Goal: Navigation & Orientation: Understand site structure

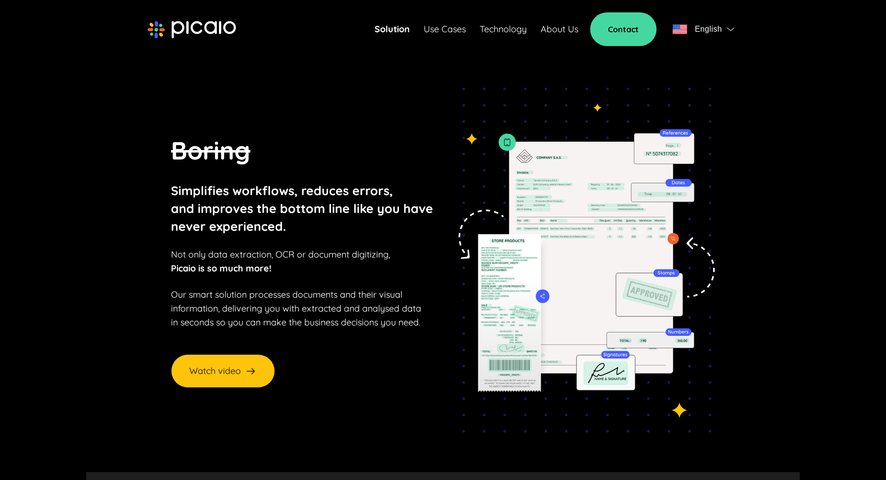
click at [455, 30] on link "Use Cases" at bounding box center [445, 29] width 42 height 14
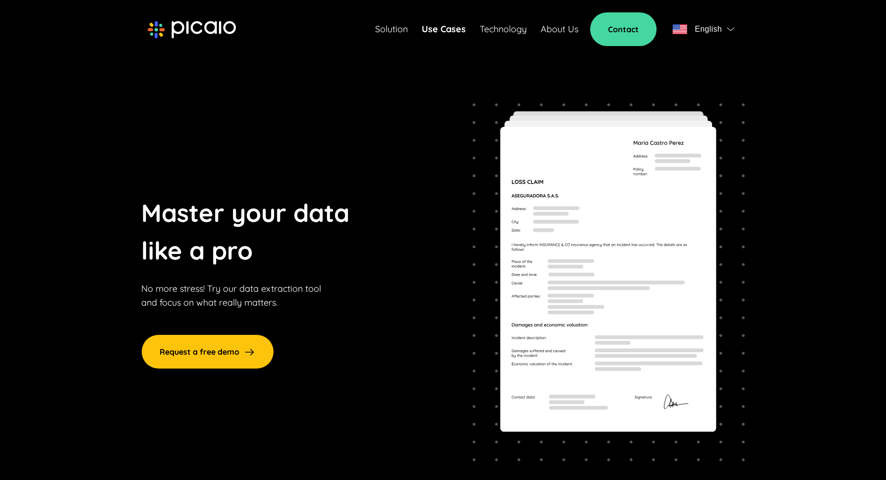
click at [498, 32] on link "Technology" at bounding box center [503, 29] width 47 height 14
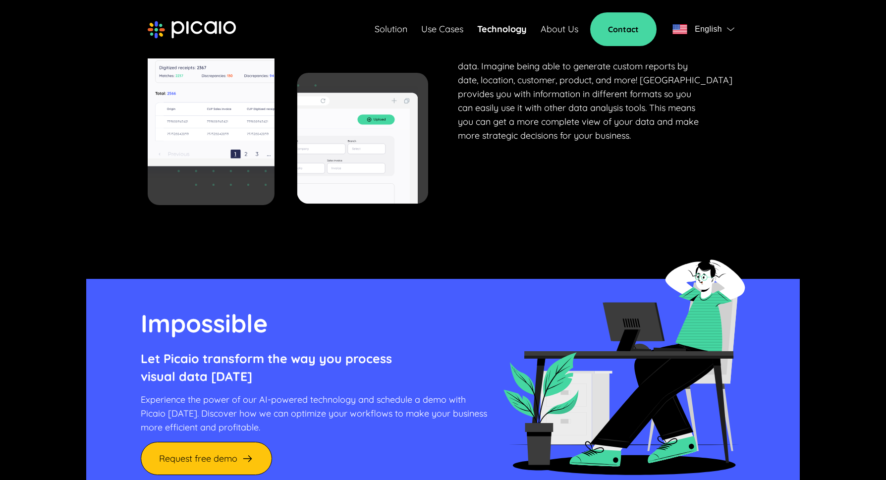
scroll to position [3767, 0]
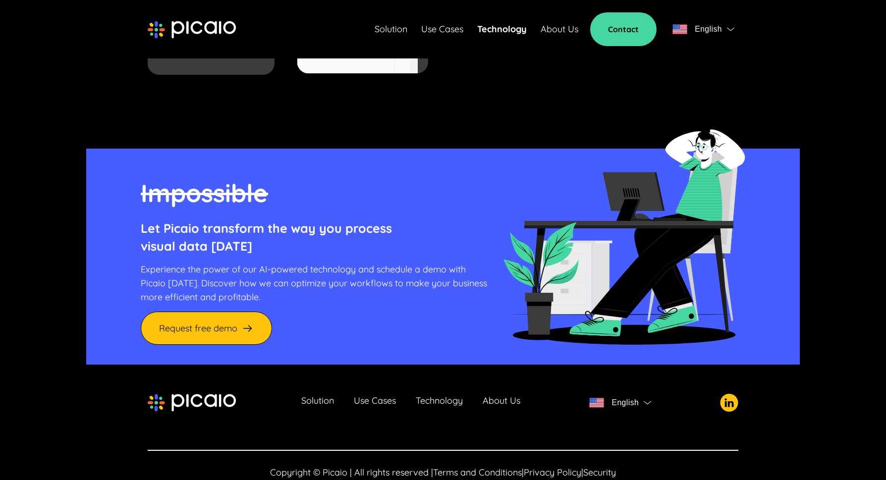
click at [548, 29] on link "About Us" at bounding box center [560, 29] width 38 height 14
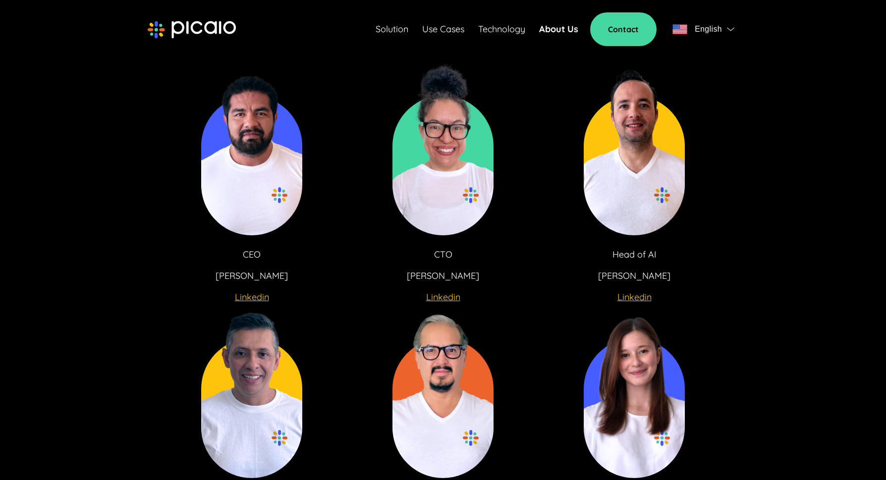
scroll to position [1772, 0]
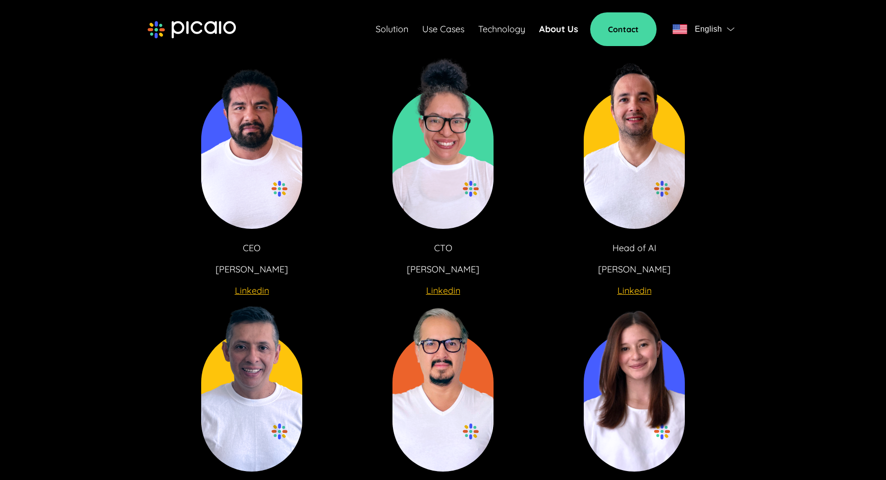
click at [255, 285] on u "Linkedin" at bounding box center [252, 290] width 34 height 11
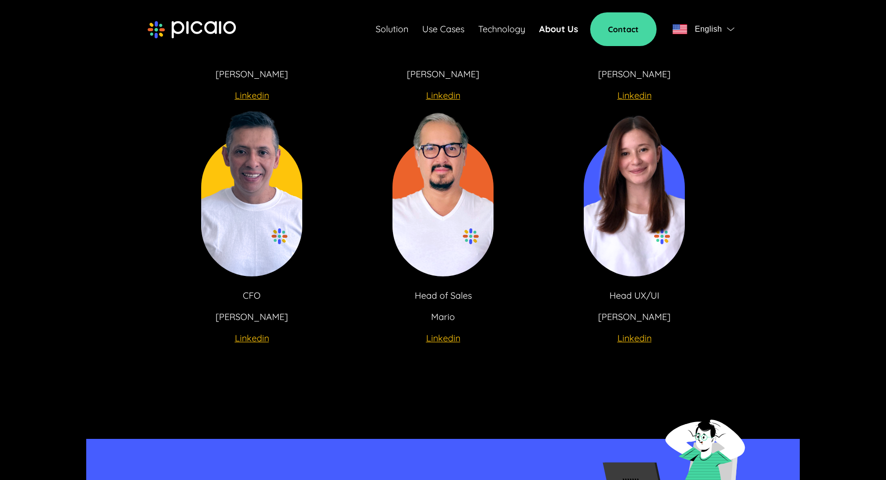
scroll to position [1974, 0]
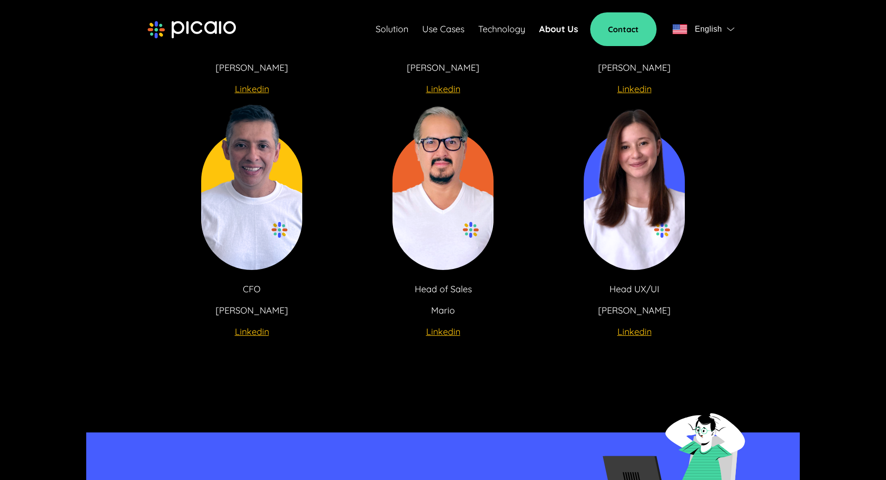
click at [451, 326] on u "Linkedin" at bounding box center [443, 331] width 34 height 11
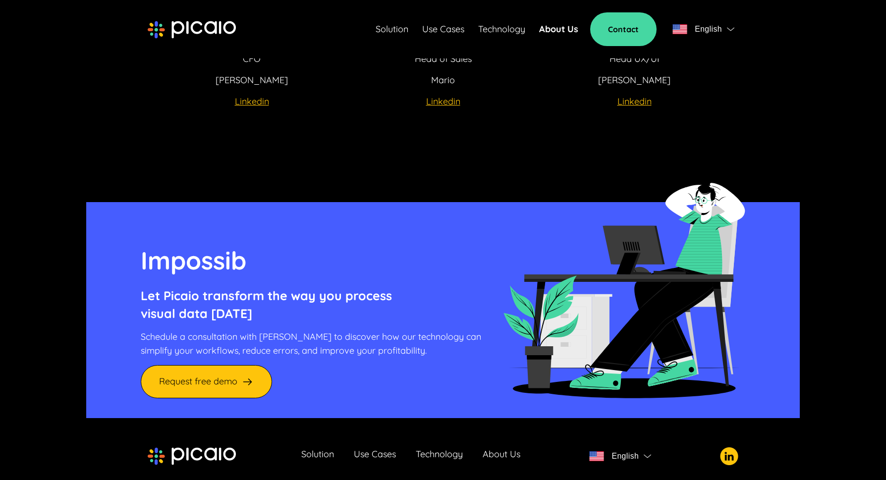
scroll to position [2271, 0]
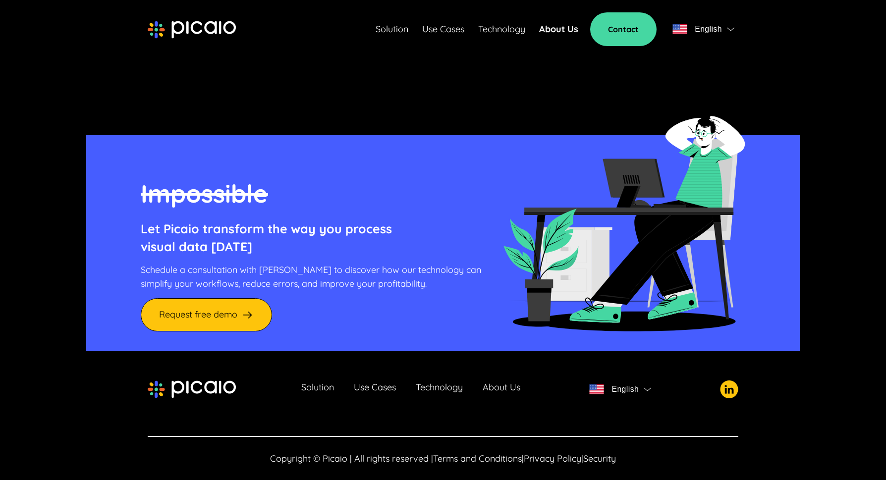
click at [501, 383] on link "About Us" at bounding box center [502, 390] width 38 height 14
click at [723, 381] on img at bounding box center [729, 390] width 18 height 18
click at [496, 380] on div "Solution Use Cases Technology About Us English" at bounding box center [443, 390] width 591 height 20
click at [497, 383] on link "About Us" at bounding box center [502, 390] width 38 height 14
click at [486, 383] on link "About Us" at bounding box center [502, 390] width 38 height 14
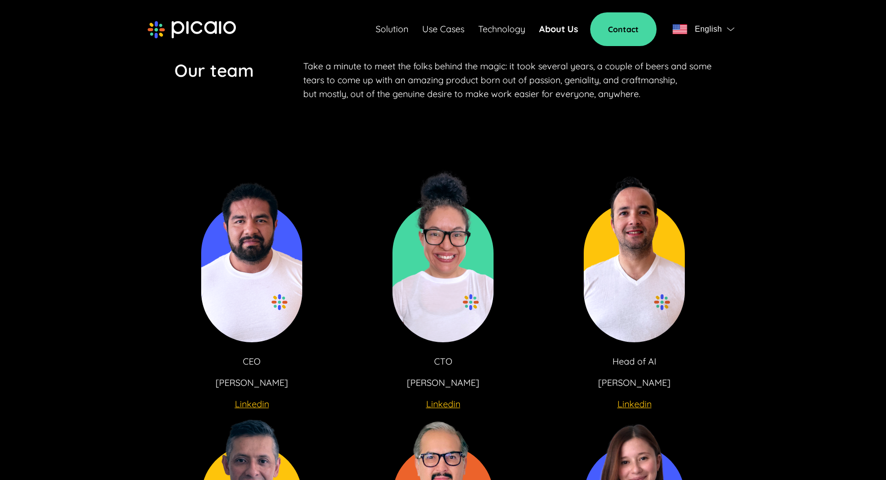
scroll to position [1234, 0]
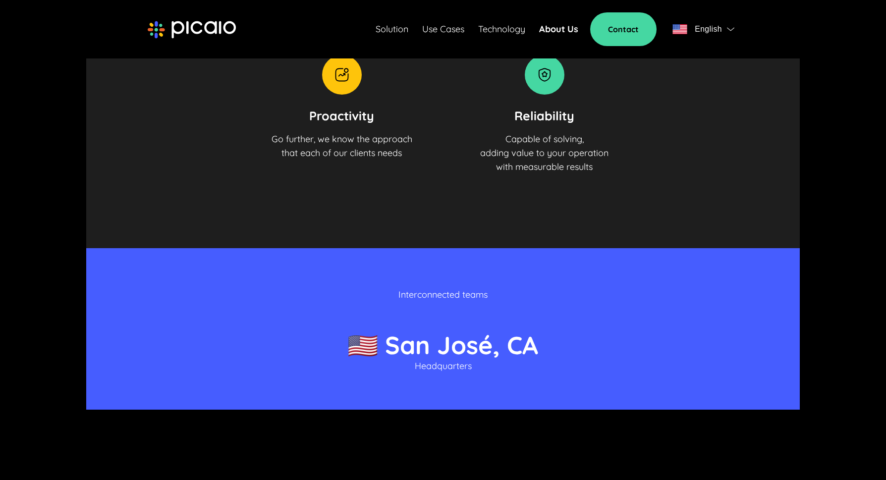
click at [450, 338] on span "🇺🇸 S a n J o s é , C A" at bounding box center [442, 345] width 191 height 31
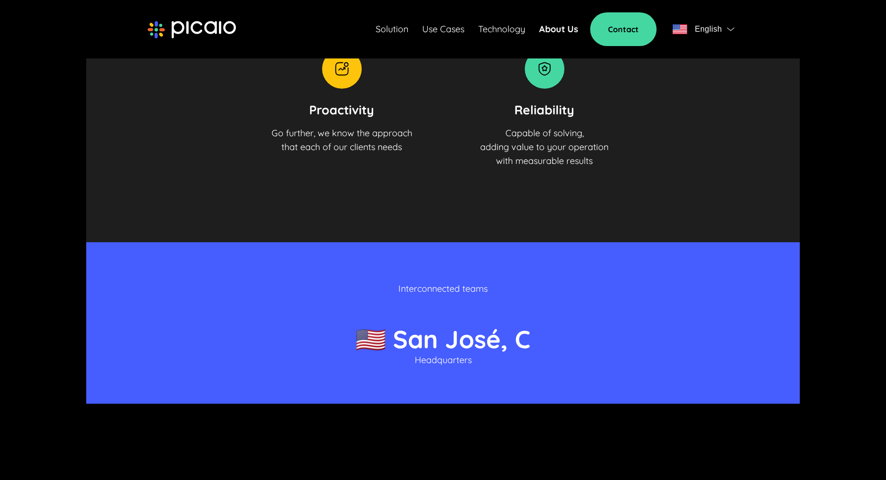
scroll to position [1365, 0]
